Goal: Task Accomplishment & Management: Use online tool/utility

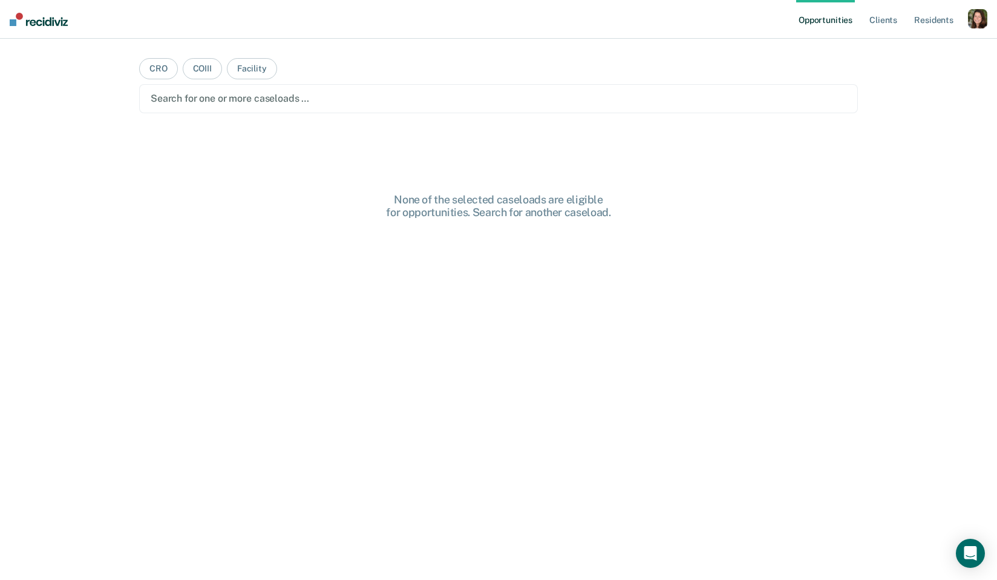
click at [884, 23] on div "button" at bounding box center [977, 18] width 19 height 19
click at [884, 51] on link "Profile" at bounding box center [929, 49] width 97 height 10
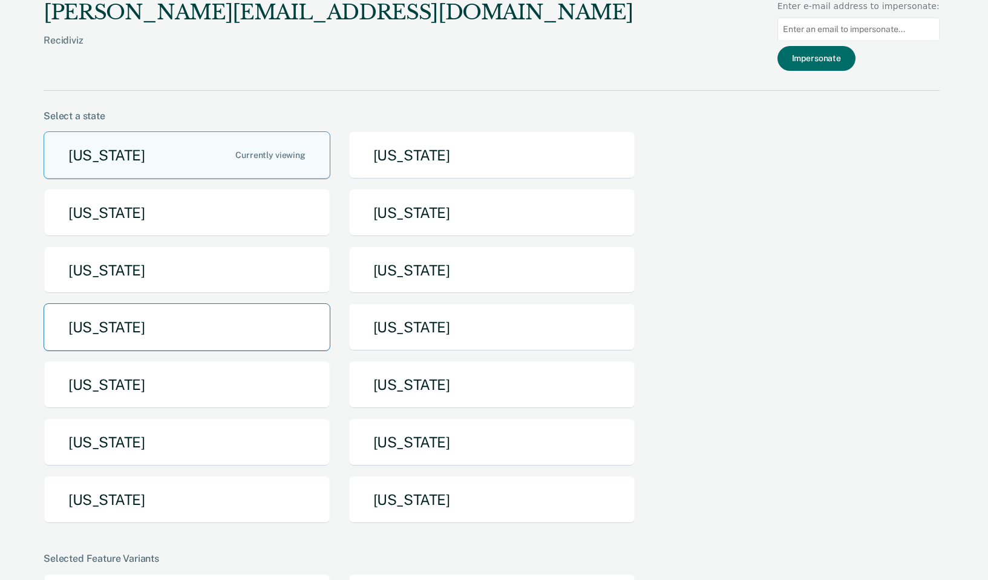
click at [177, 343] on button "[US_STATE]" at bounding box center [187, 327] width 287 height 48
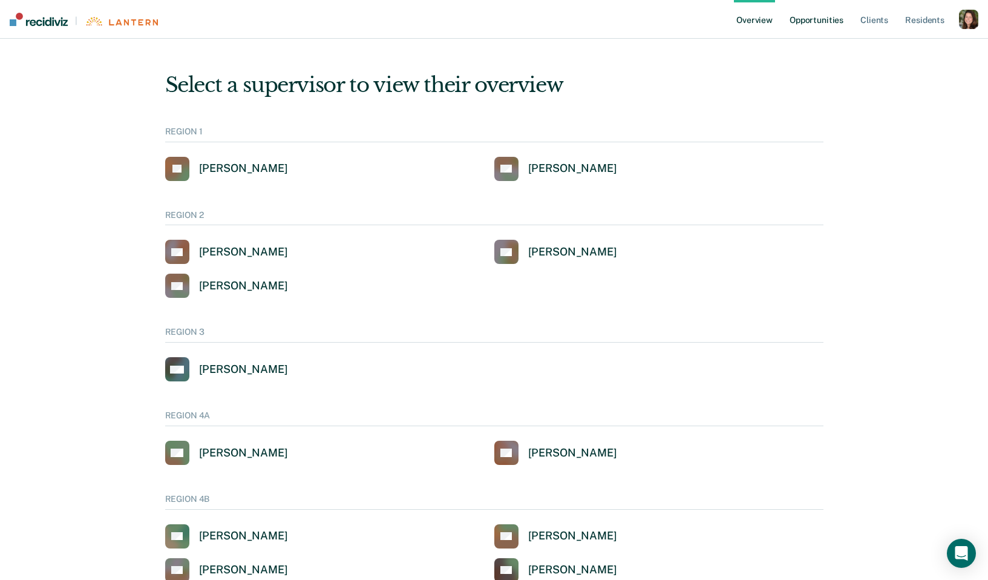
click at [799, 21] on link "Opportunities" at bounding box center [816, 19] width 59 height 39
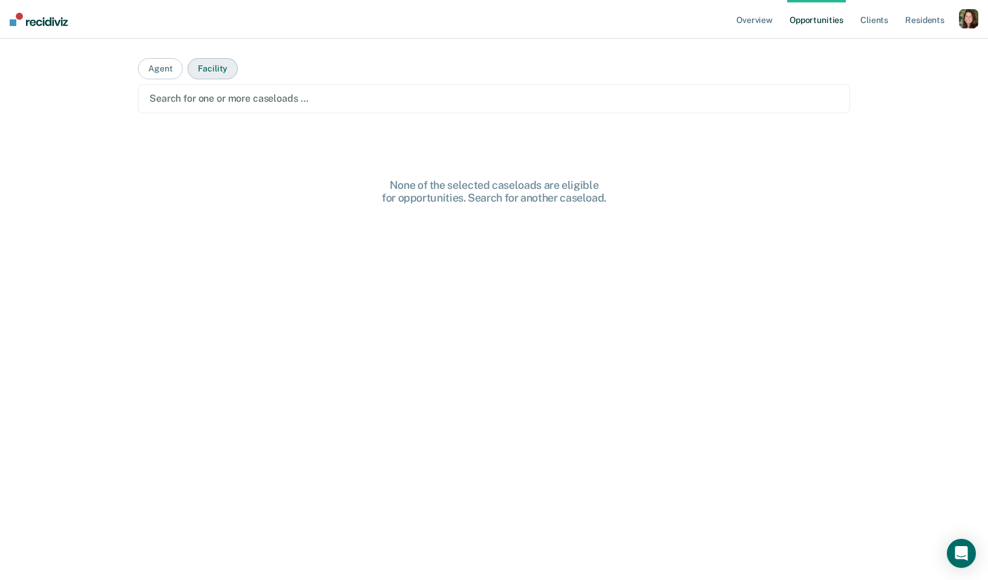
click at [206, 67] on button "Facility" at bounding box center [213, 68] width 50 height 21
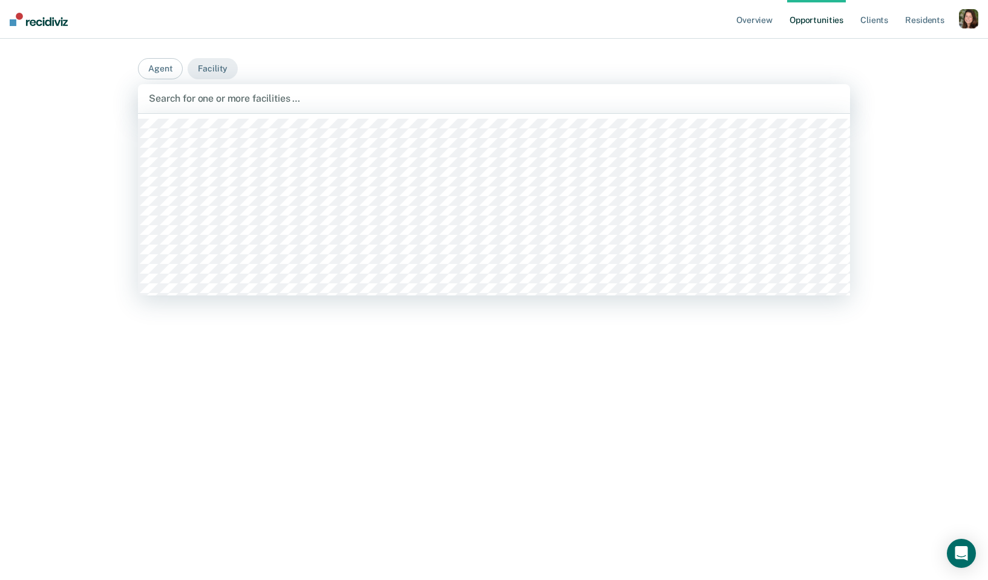
click at [225, 110] on div "Search for one or more facilities …" at bounding box center [494, 98] width 712 height 29
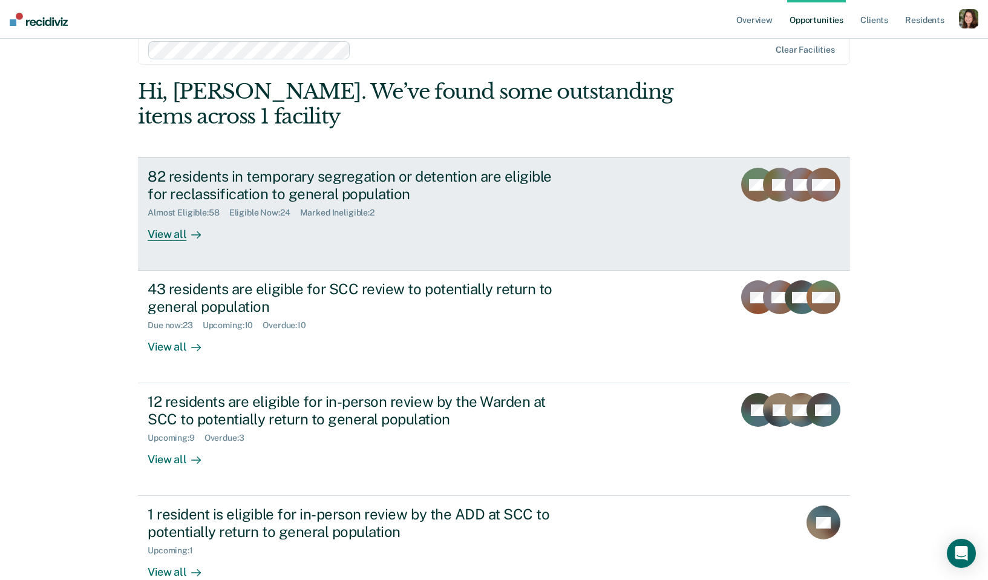
scroll to position [77, 0]
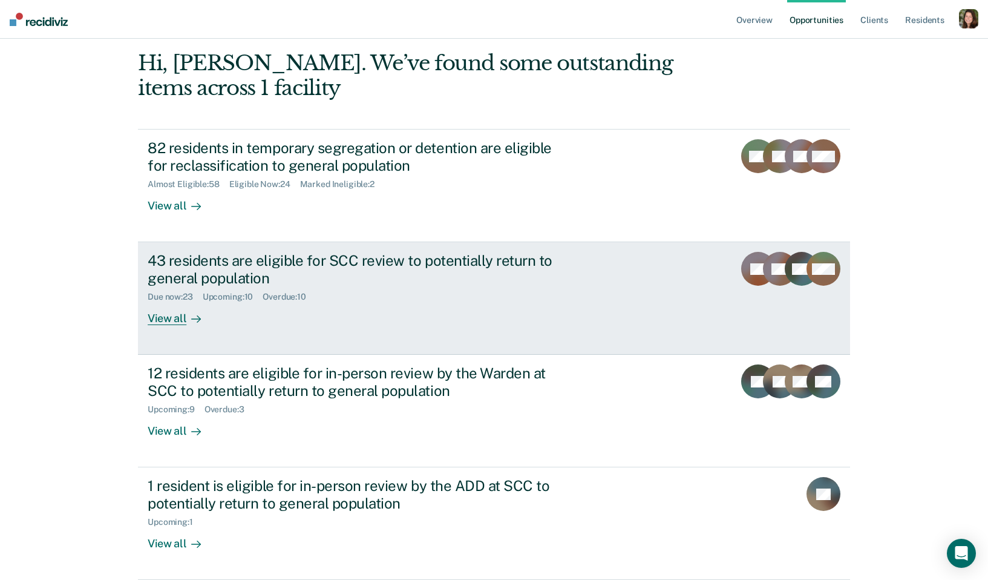
click at [306, 306] on div "43 residents are eligible for SCC review to potentially return to general popul…" at bounding box center [375, 288] width 454 height 73
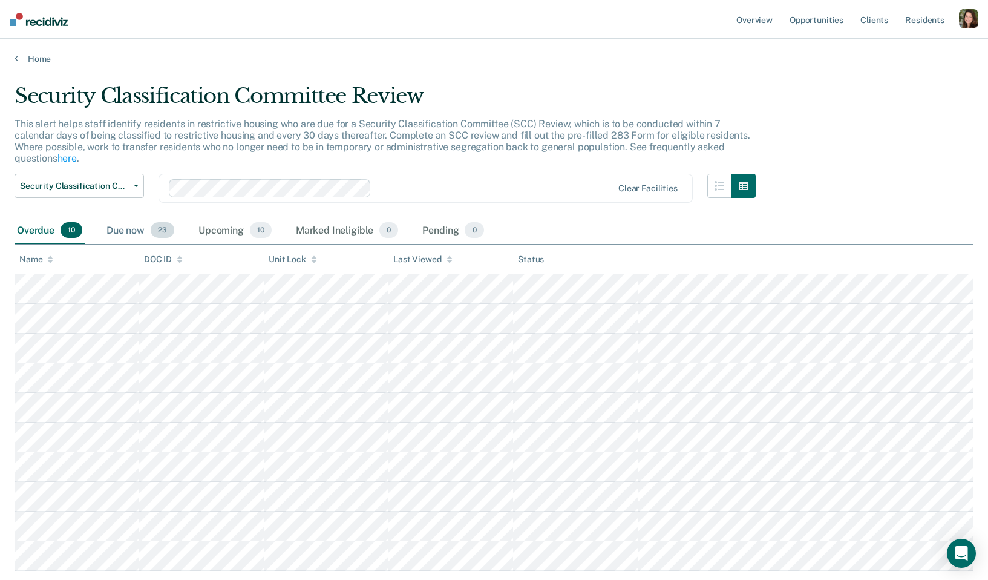
click at [151, 222] on span "23" at bounding box center [163, 230] width 24 height 16
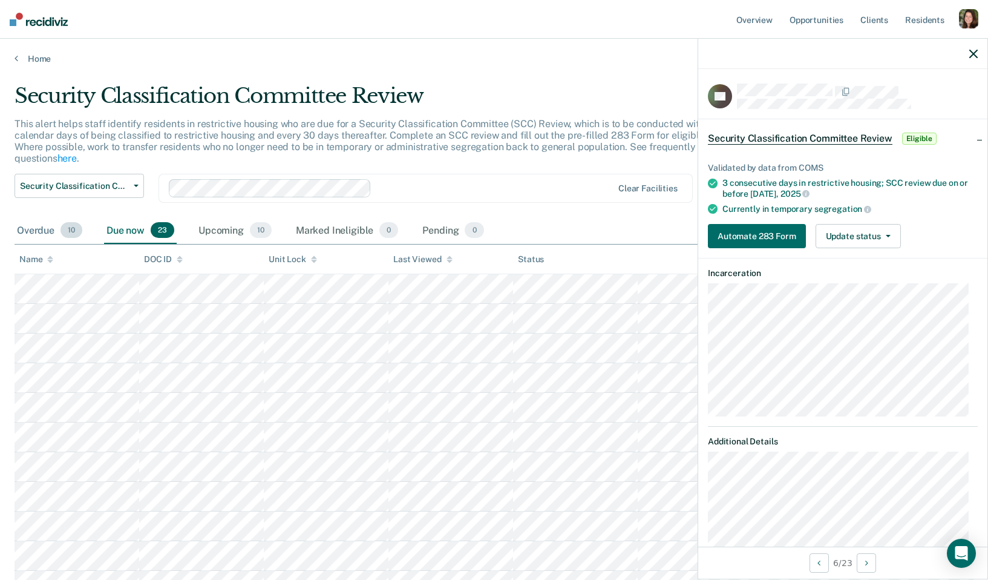
click at [61, 225] on div "Overdue 10" at bounding box center [50, 230] width 70 height 27
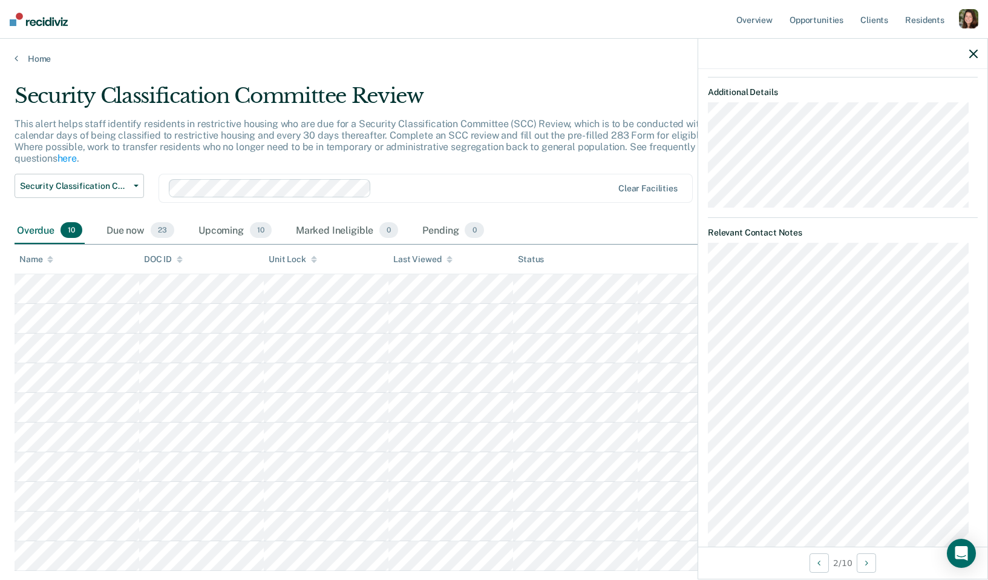
scroll to position [347, 0]
click at [706, 105] on div "JM Security Classification Committee Review Eligible Validated by data from COM…" at bounding box center [842, 307] width 289 height 477
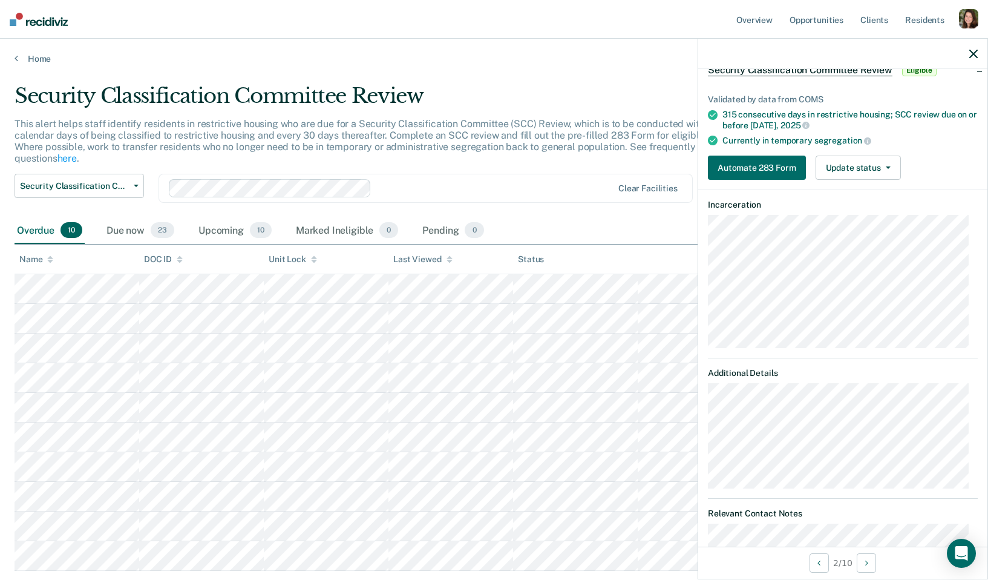
scroll to position [61, 0]
